Goal: Task Accomplishment & Management: Use online tool/utility

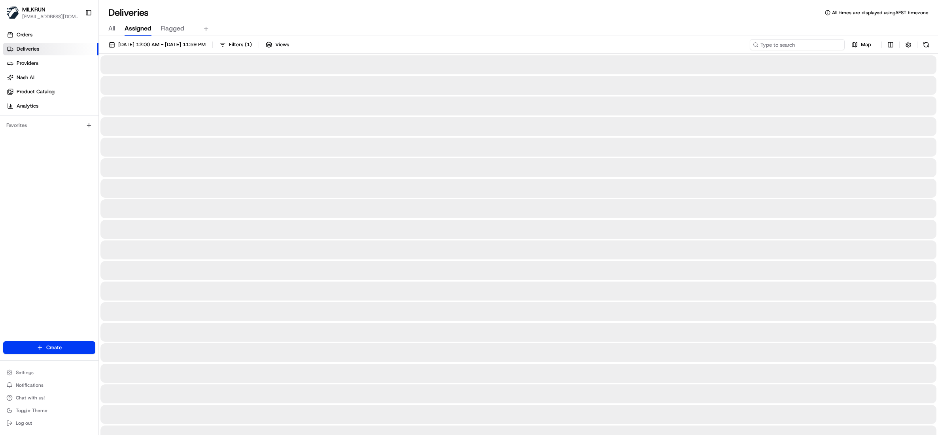
click at [833, 44] on input at bounding box center [797, 44] width 95 height 11
paste input "365f2b3e-5826-415a-b378-7682bf01c5bb"
type input "365f2b3e-5826-415a-b378-7682bf01c5bb"
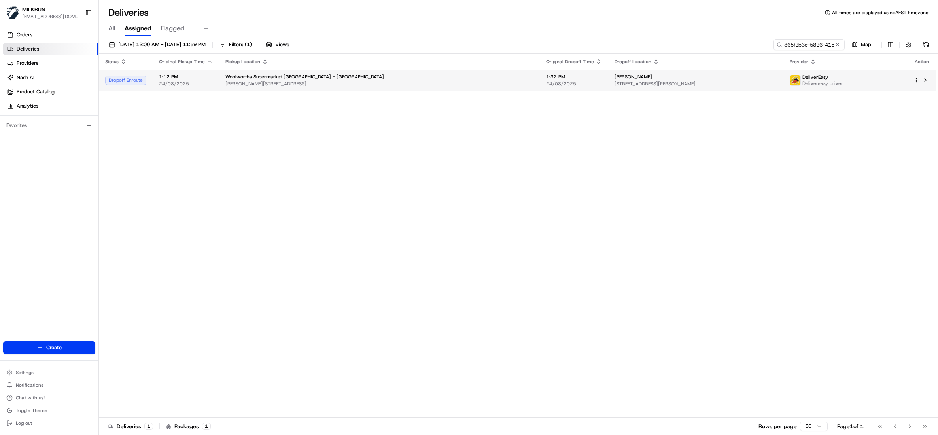
click at [691, 81] on span "12 Heaphy Court, Rolleston, Canterbury Region 7614, NZ" at bounding box center [695, 84] width 163 height 6
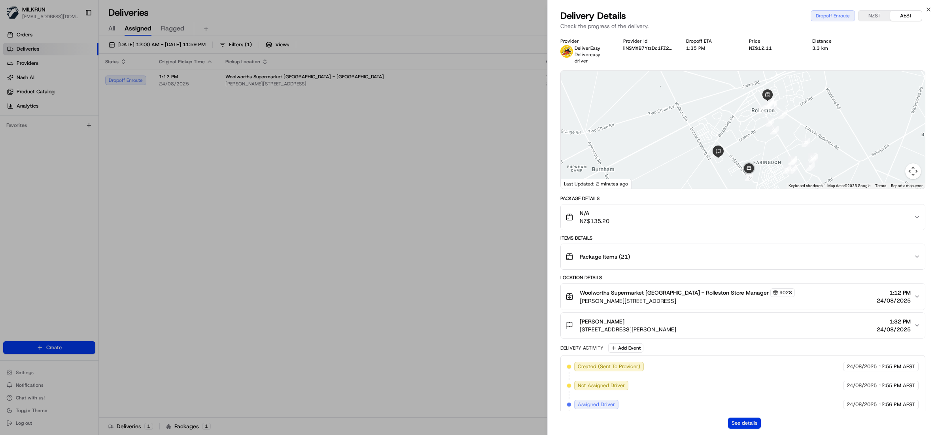
click at [742, 424] on button "See details" at bounding box center [744, 422] width 33 height 11
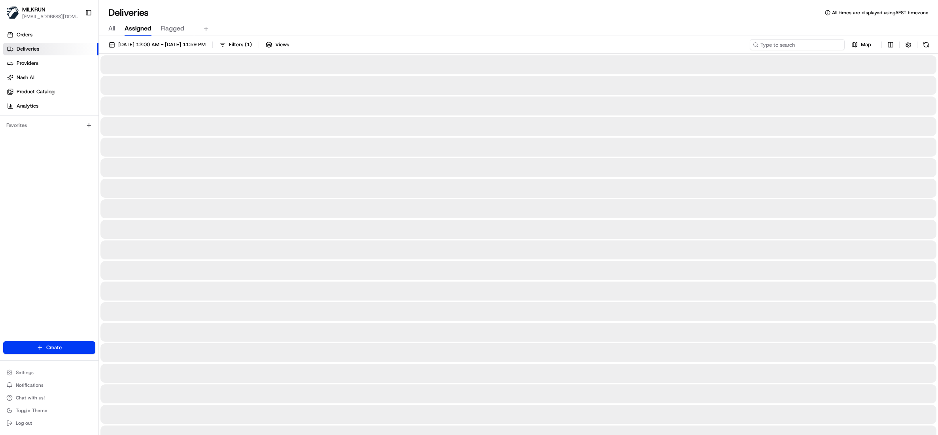
click at [818, 49] on input at bounding box center [797, 44] width 95 height 11
paste input "315c9731-9abb-48a5-8949-132ae523cdf3"
type input "315c9731-9abb-48a5-8949-132ae523cdf3"
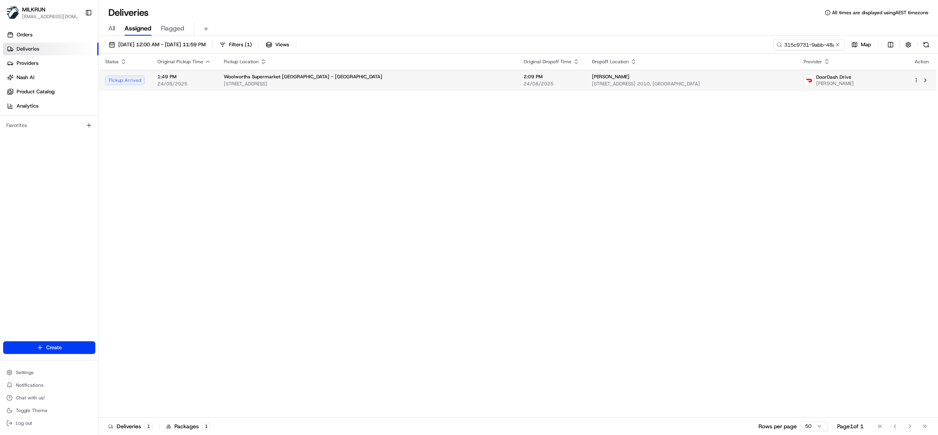
click at [621, 72] on td "Doreen Fomison 3 Trust Place, Sunnyhills, Auckland 2010, NZ" at bounding box center [690, 80] width 211 height 21
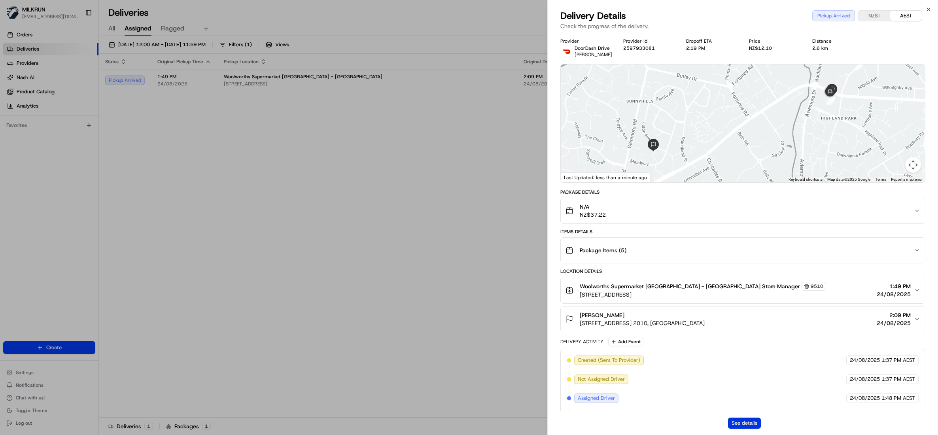
click at [753, 423] on button "See details" at bounding box center [744, 422] width 33 height 11
click at [923, 8] on div "Close Delivery Details Pickup Arrived NZST AEST Check the progress of the deliv…" at bounding box center [742, 217] width 391 height 435
click at [927, 8] on icon "button" at bounding box center [928, 9] width 6 height 6
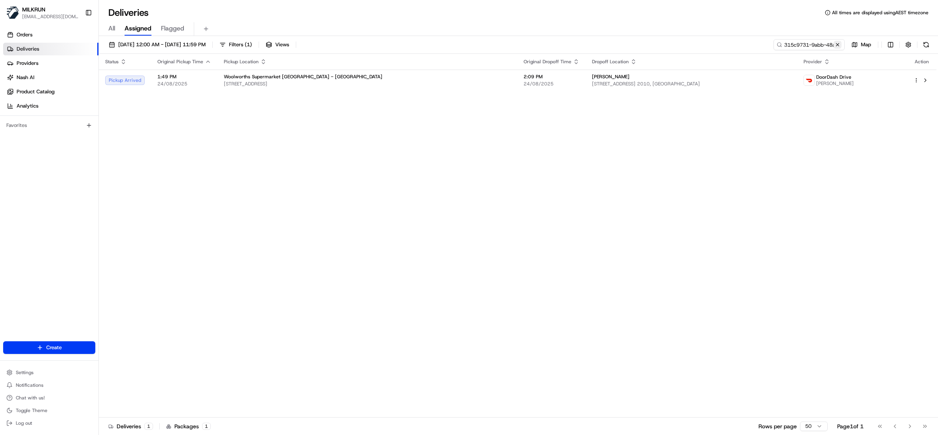
click at [838, 44] on button at bounding box center [837, 45] width 8 height 8
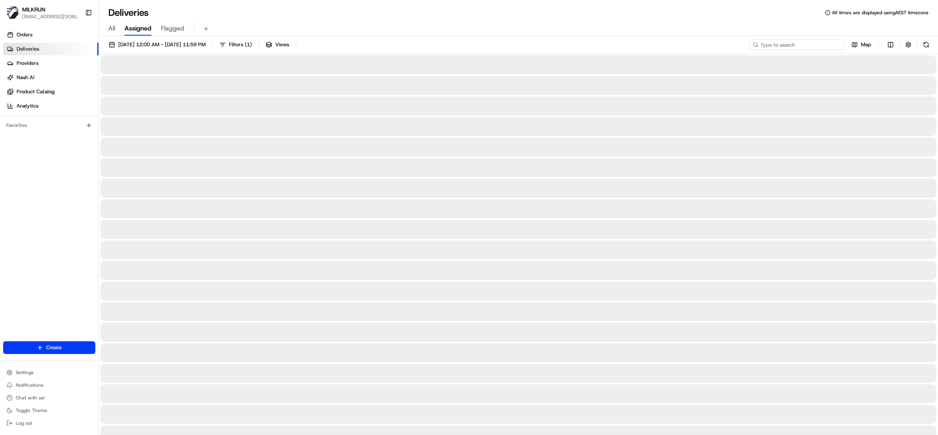
click at [819, 45] on input at bounding box center [797, 44] width 95 height 11
paste input "0915e8d6-bfad-4c2b-8462-fae721478bb7"
type input "0915e8d6-bfad-4c2b-8462-fae721478bb7"
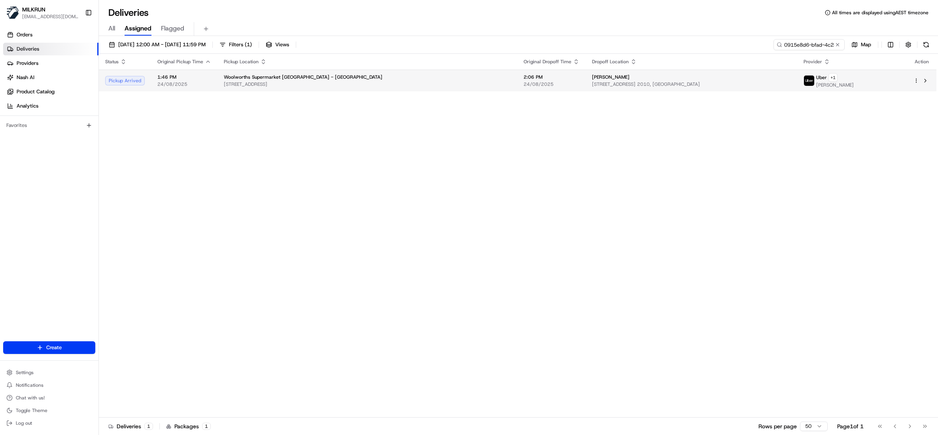
click at [619, 84] on span "3/302 Pakuranga Road, Pakuranga Heights, Auckland 2010, NZ" at bounding box center [691, 84] width 198 height 6
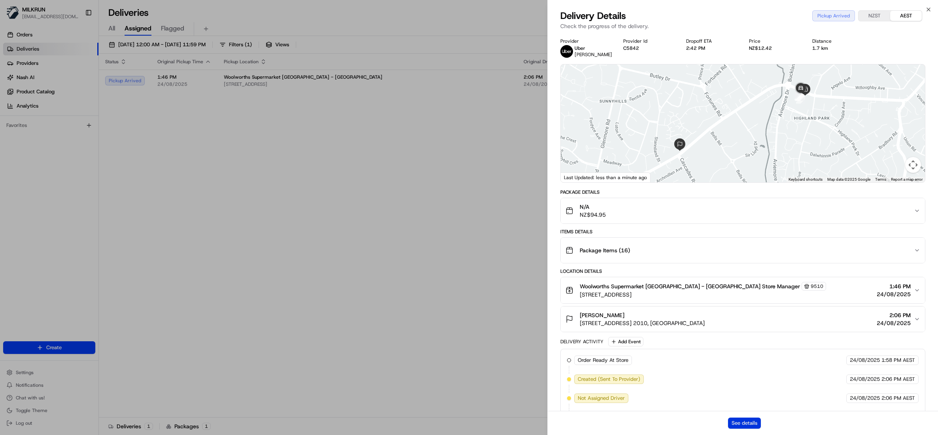
click at [742, 420] on button "See details" at bounding box center [744, 422] width 33 height 11
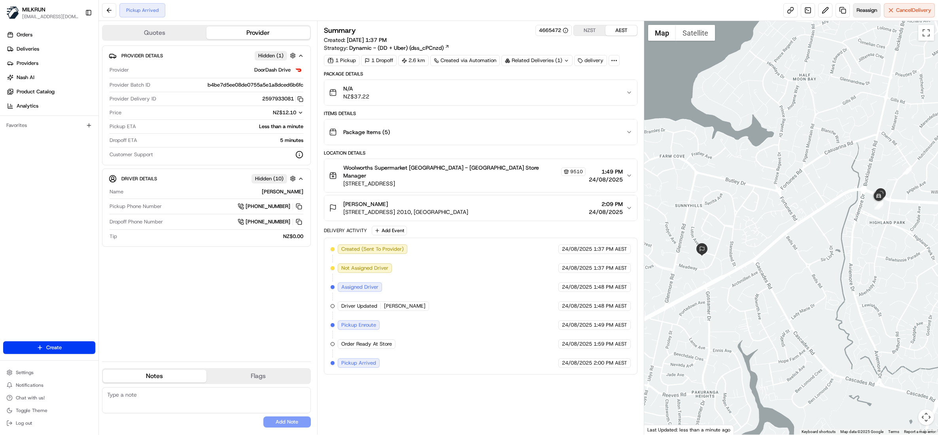
click at [856, 11] on span "Reassign" at bounding box center [866, 10] width 21 height 7
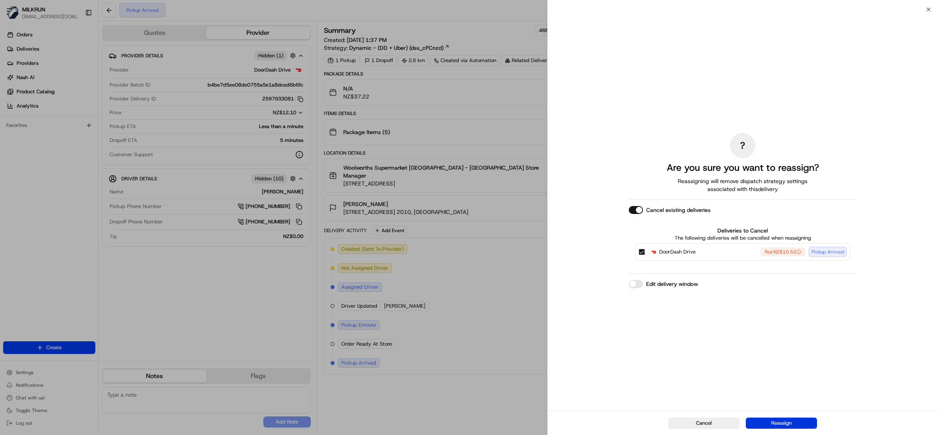
click at [782, 422] on button "Reassign" at bounding box center [781, 422] width 71 height 11
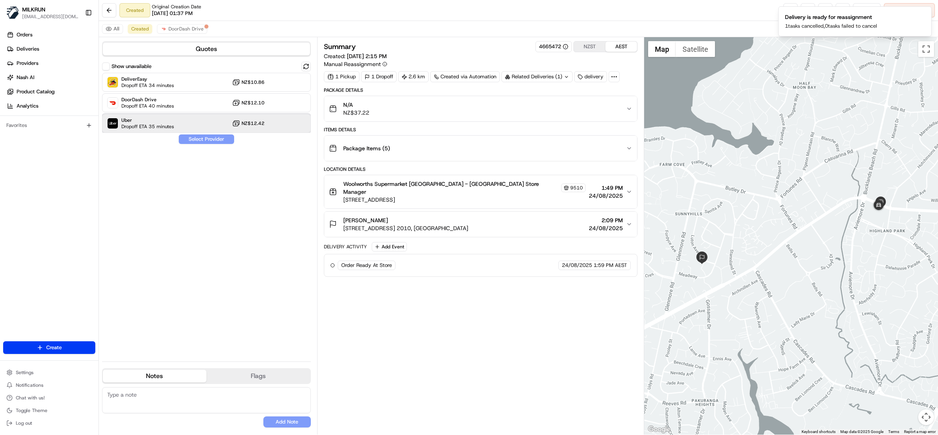
click at [133, 125] on span "Dropoff ETA 35 minutes" at bounding box center [147, 126] width 53 height 6
click at [203, 140] on button "Assign Provider" at bounding box center [206, 138] width 56 height 9
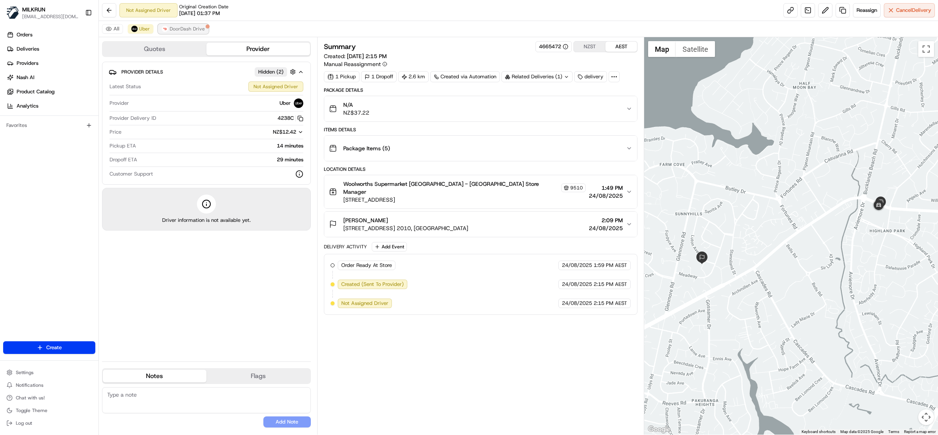
click at [193, 31] on span "DoorDash Drive" at bounding box center [187, 29] width 35 height 6
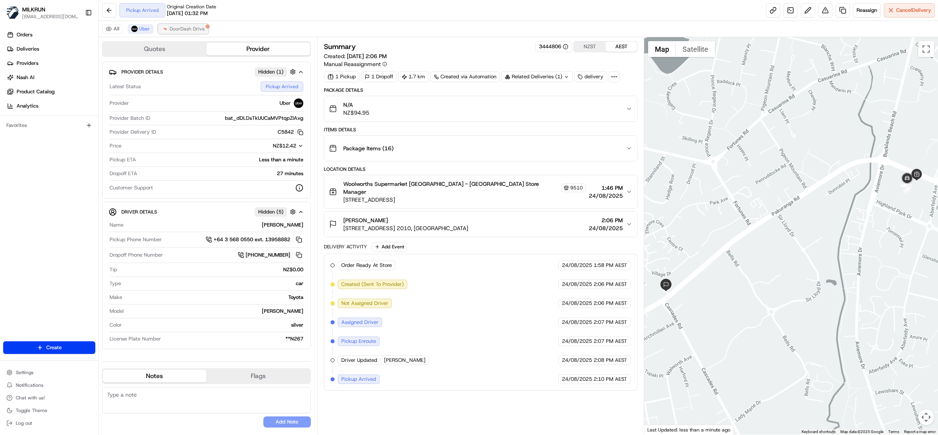
click at [187, 30] on span "DoorDash Drive" at bounding box center [187, 29] width 35 height 6
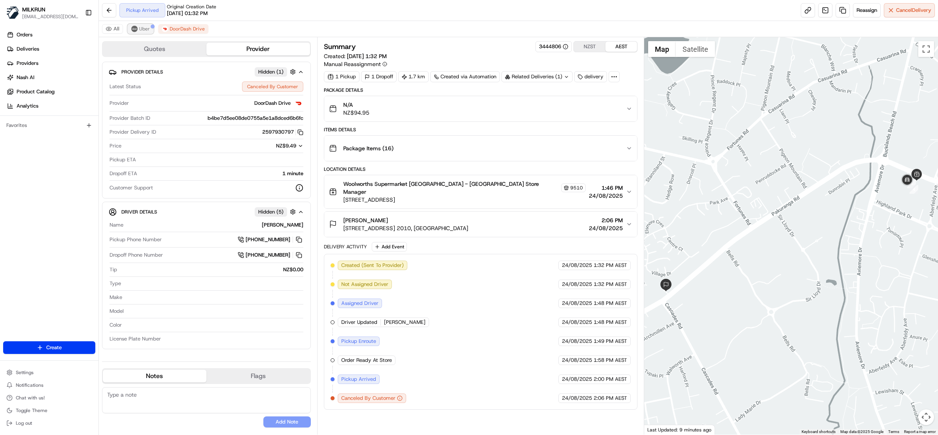
click at [145, 30] on span "Uber" at bounding box center [144, 29] width 11 height 6
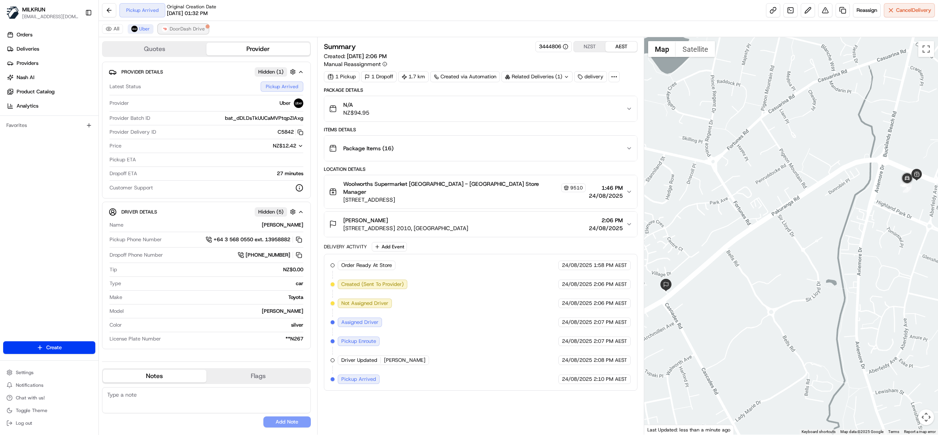
click at [201, 30] on span "DoorDash Drive" at bounding box center [187, 29] width 35 height 6
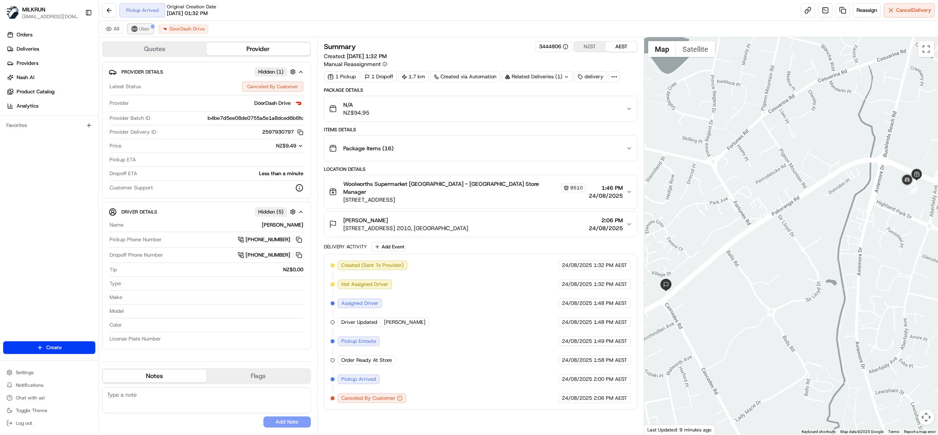
click at [142, 30] on span "Uber" at bounding box center [144, 29] width 11 height 6
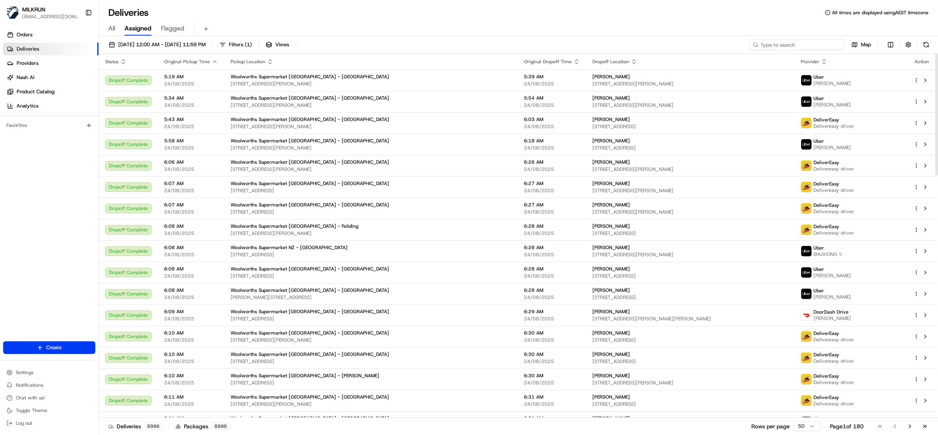
click at [830, 45] on input at bounding box center [797, 44] width 95 height 11
paste input "1cae6789-5f36-4bed-a98e-51cb8f2d3658"
type input "1cae6789-5f36-4bed-a98e-51cb8f2d3658"
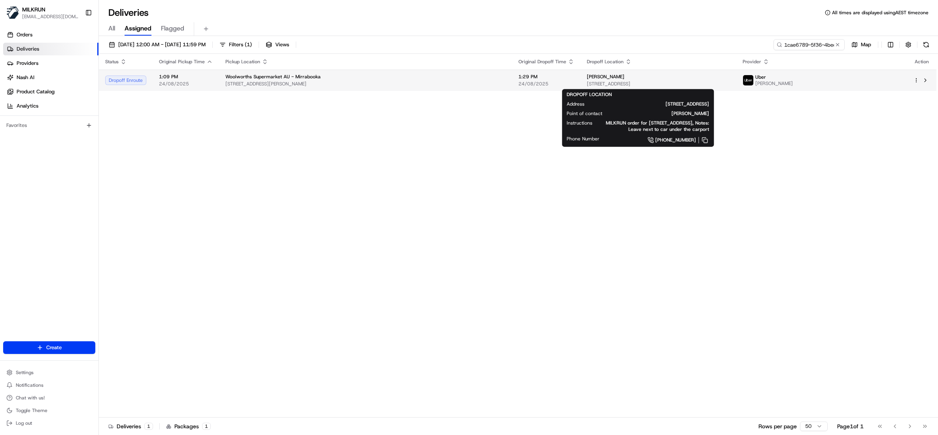
click at [587, 81] on span "[STREET_ADDRESS]" at bounding box center [658, 84] width 143 height 6
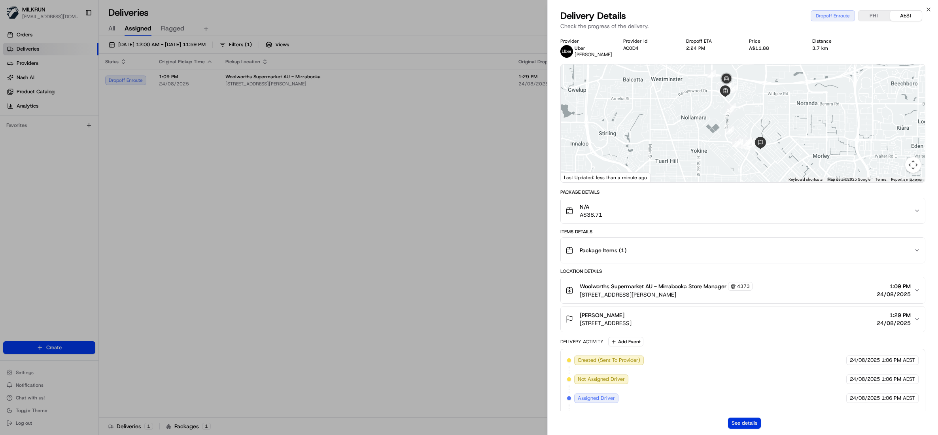
click at [740, 423] on button "See details" at bounding box center [744, 422] width 33 height 11
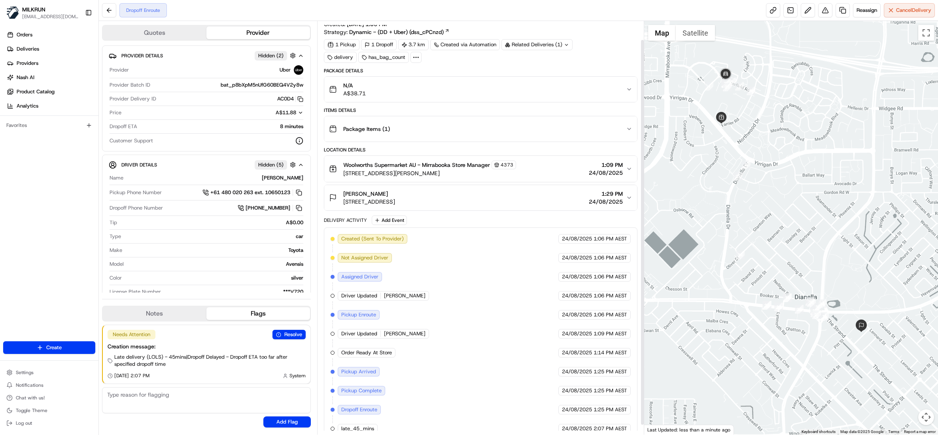
scroll to position [30, 0]
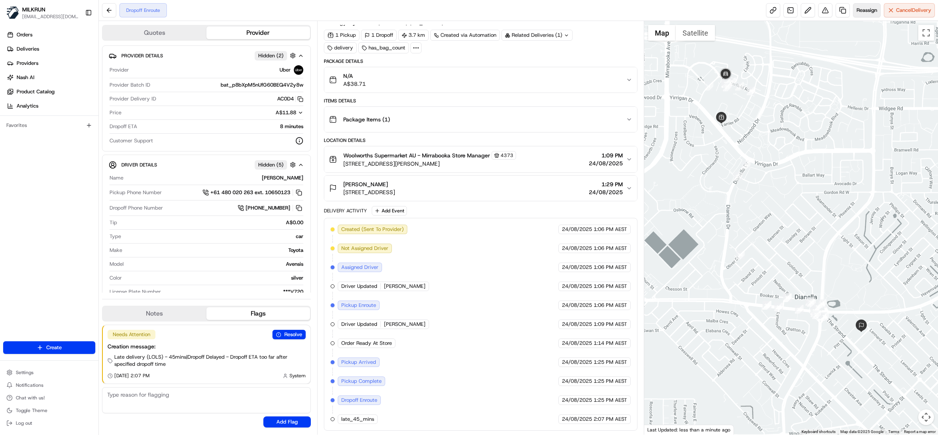
click at [859, 7] on span "Reassign" at bounding box center [866, 10] width 21 height 7
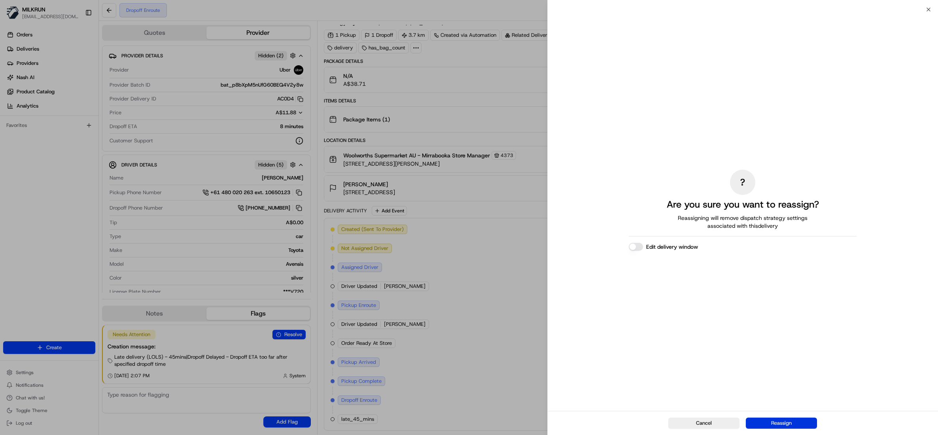
click at [764, 420] on button "Reassign" at bounding box center [781, 422] width 71 height 11
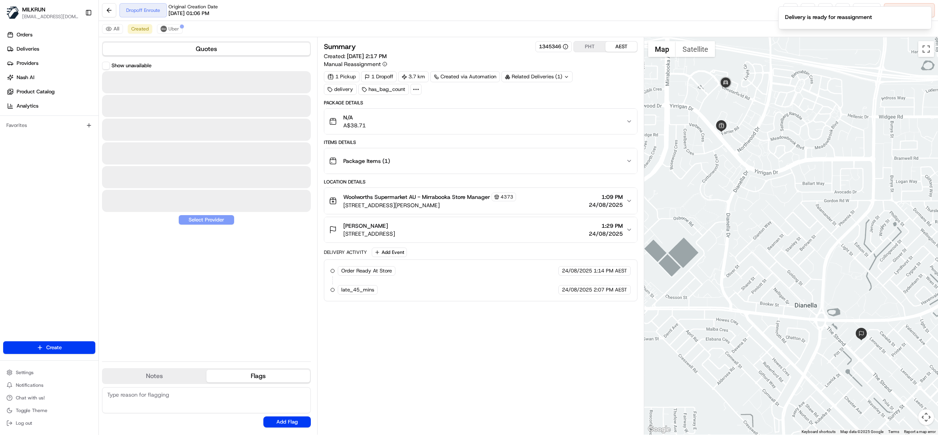
scroll to position [0, 0]
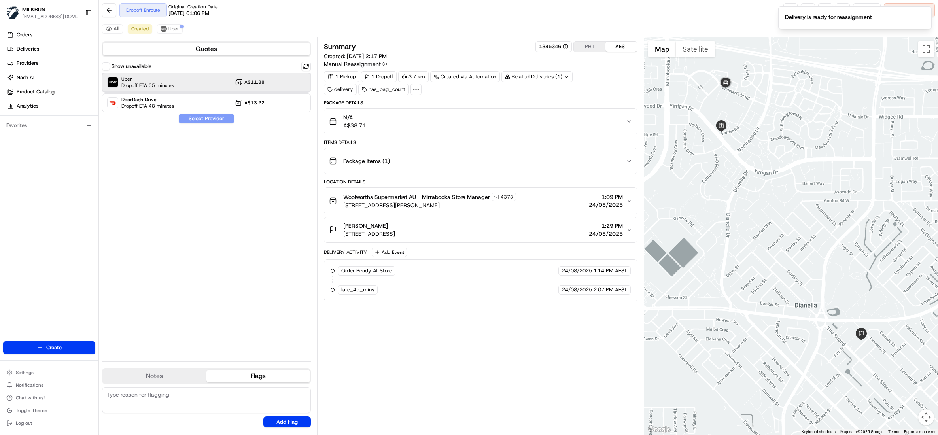
click at [160, 83] on span "Dropoff ETA 35 minutes" at bounding box center [147, 85] width 53 height 6
click at [198, 117] on button "Assign Provider" at bounding box center [206, 118] width 56 height 9
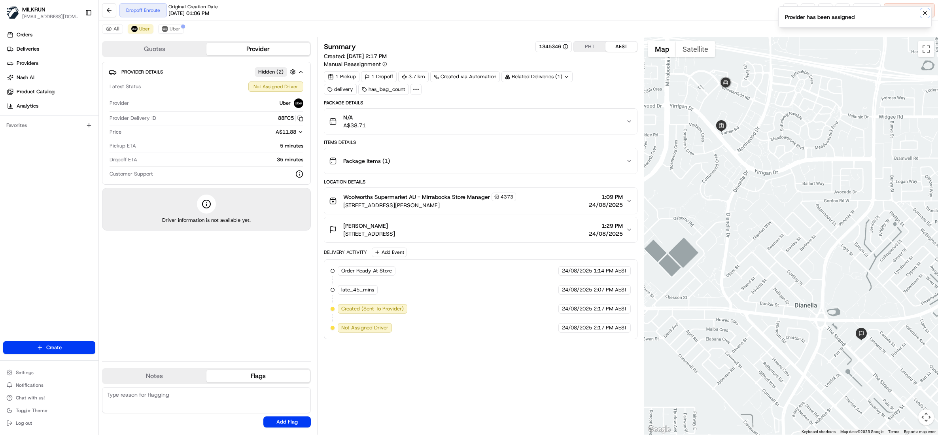
click at [925, 14] on icon "Notifications (F8)" at bounding box center [924, 13] width 6 height 6
click at [181, 28] on div at bounding box center [183, 27] width 4 height 4
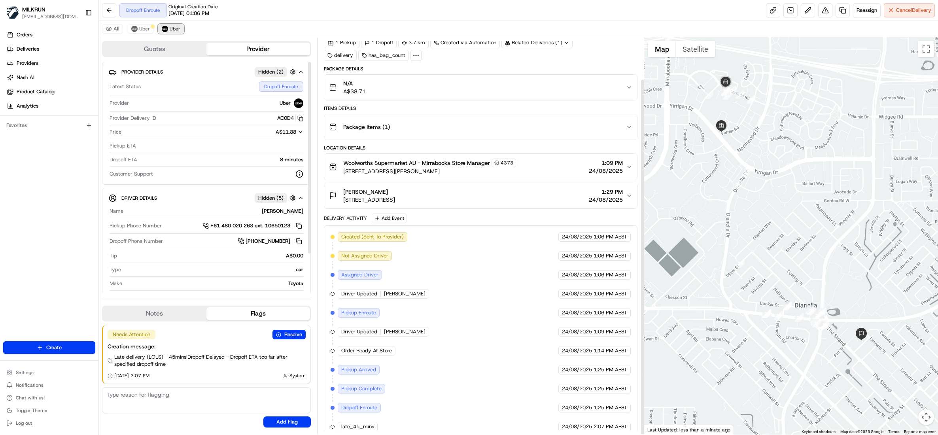
scroll to position [47, 0]
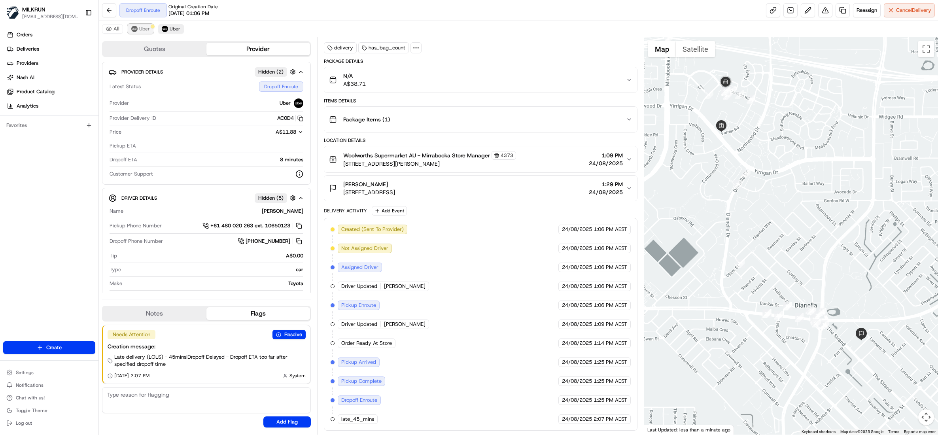
click at [141, 28] on span "Uber" at bounding box center [144, 29] width 11 height 6
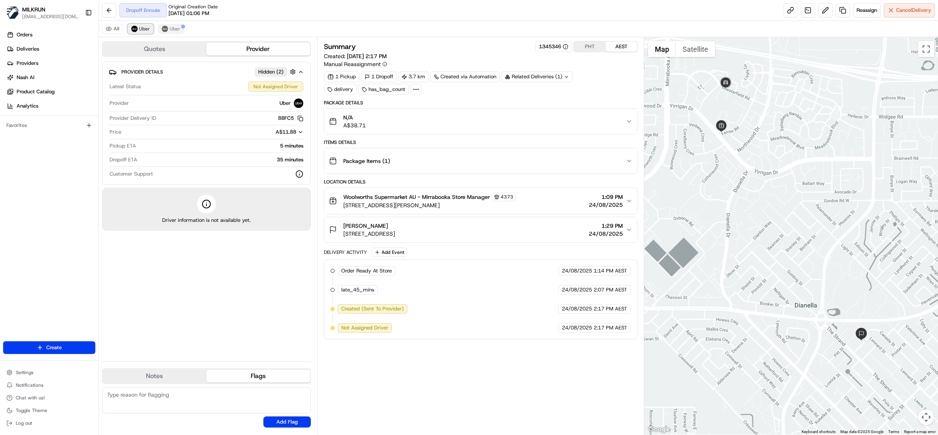
scroll to position [0, 0]
